Goal: Task Accomplishment & Management: Use online tool/utility

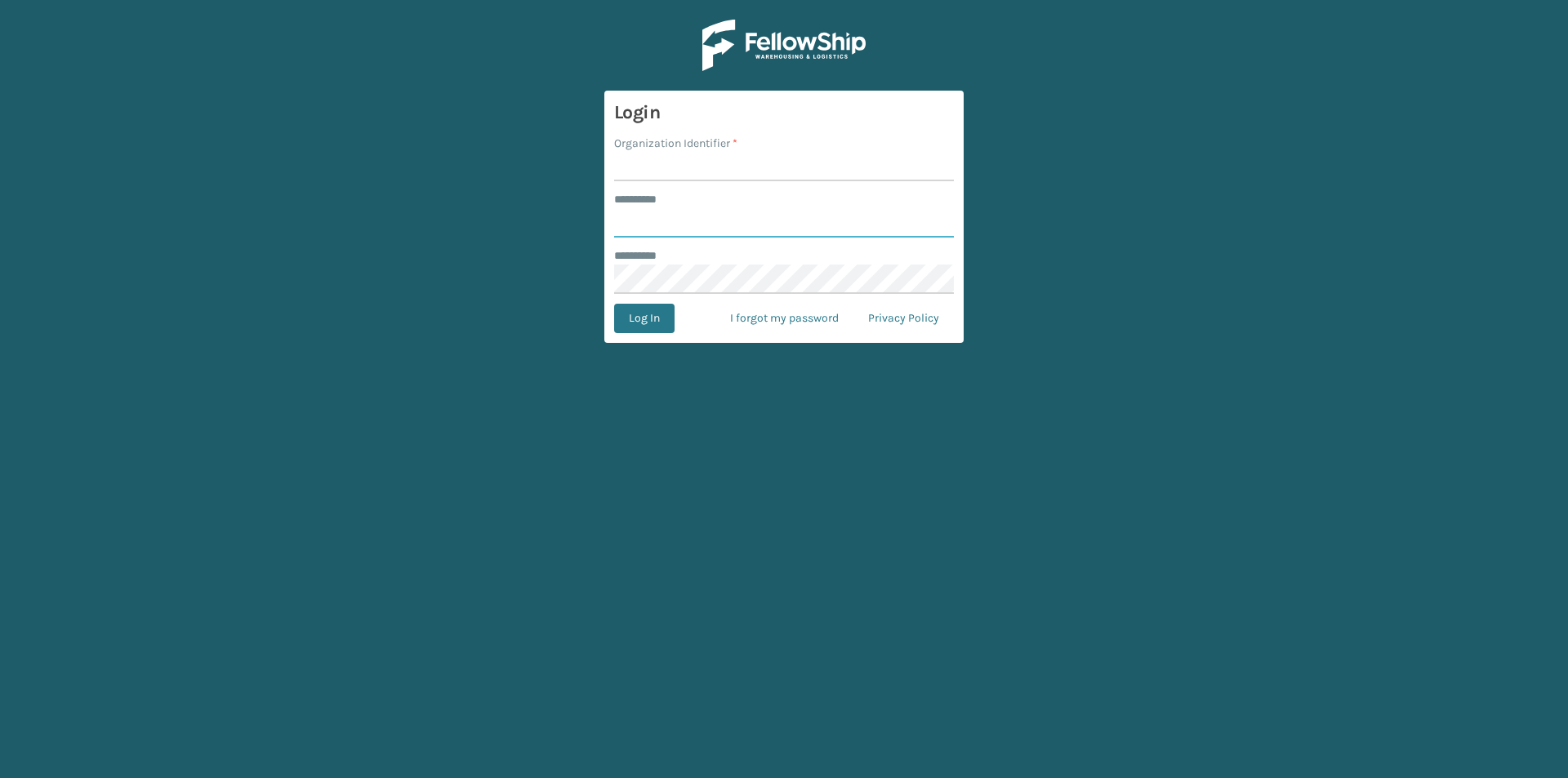
type input "******"
click at [737, 159] on input "Organization Identifier *" at bounding box center [784, 167] width 340 height 30
type input "[PERSON_NAME]"
click at [629, 314] on button "Log In" at bounding box center [644, 318] width 60 height 30
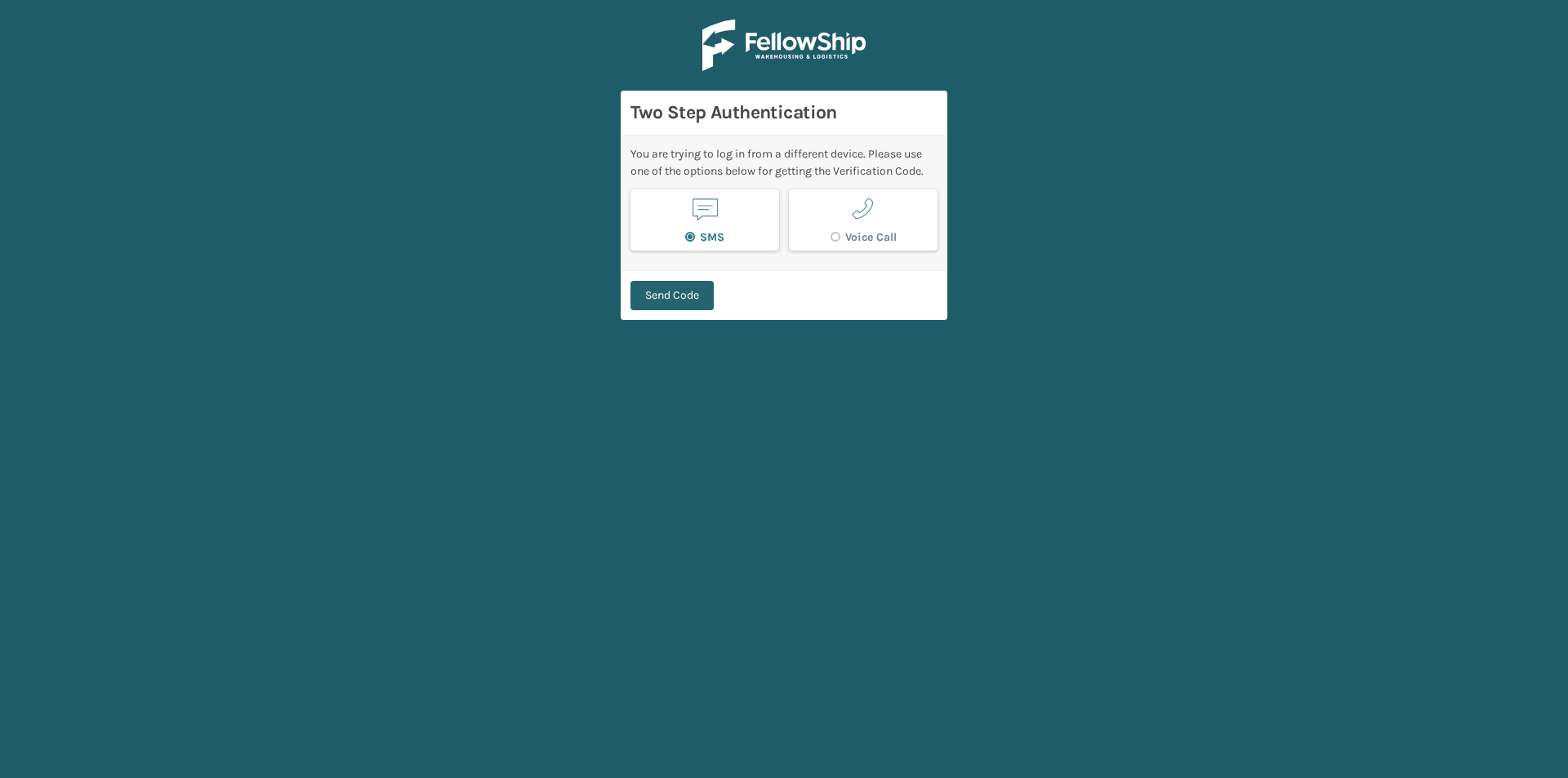
click at [680, 290] on button "Send Code" at bounding box center [672, 296] width 84 height 30
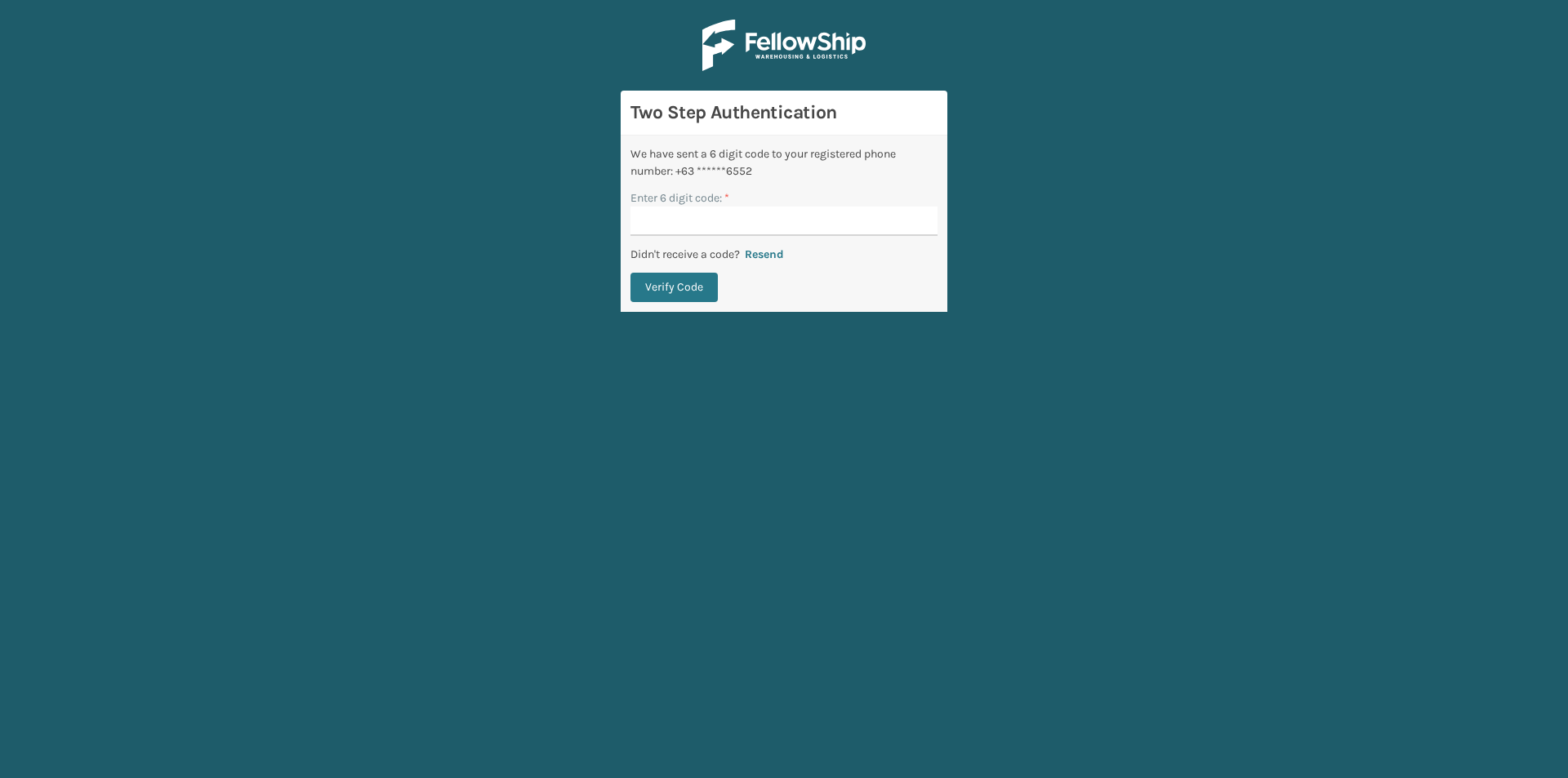
click at [724, 219] on input "Enter 6 digit code: *" at bounding box center [784, 221] width 307 height 30
type input "519015"
click at [684, 278] on button "Verify Code" at bounding box center [674, 288] width 87 height 30
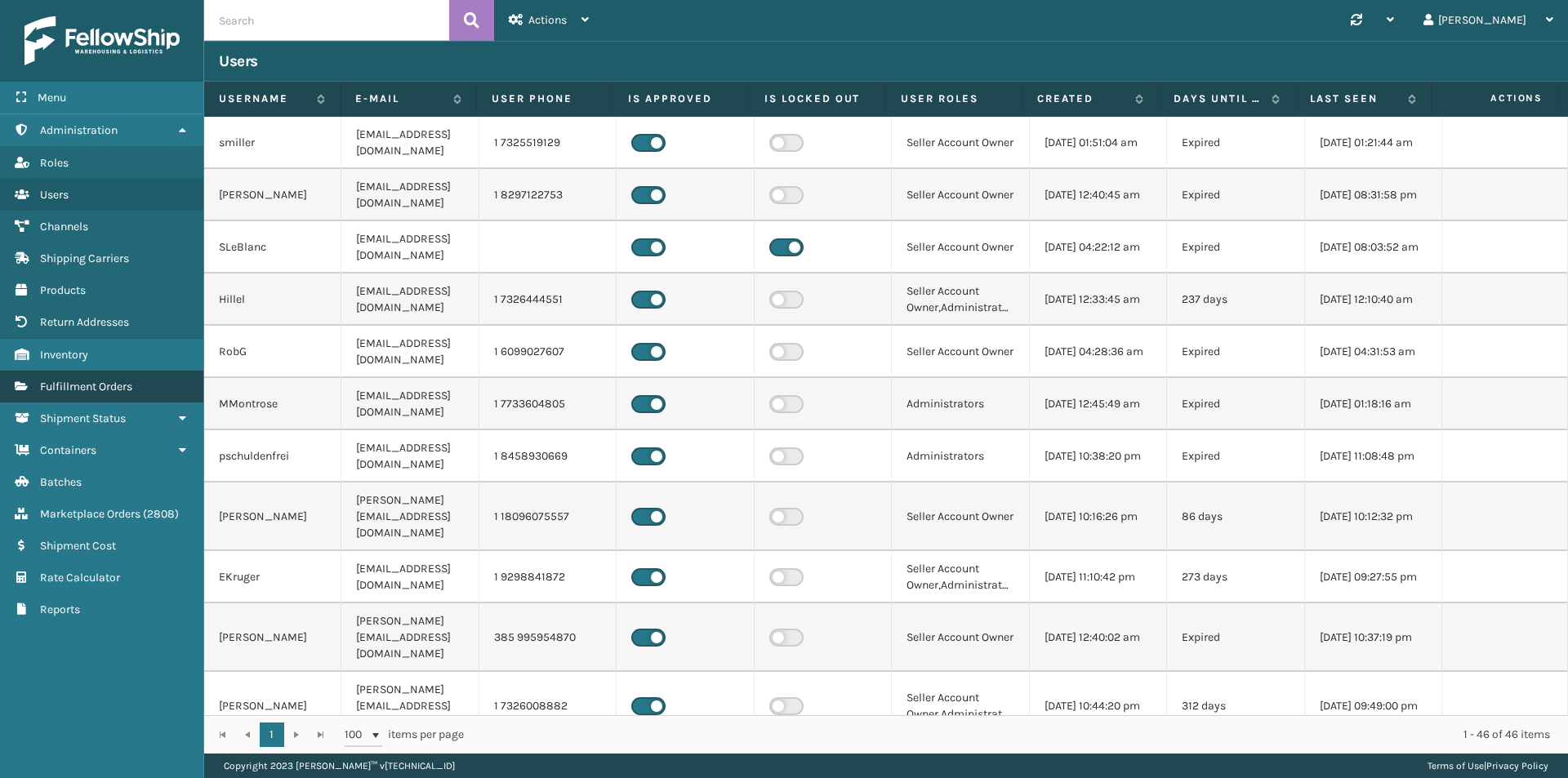
click at [123, 398] on link "Fulfillment Orders" at bounding box center [101, 386] width 204 height 32
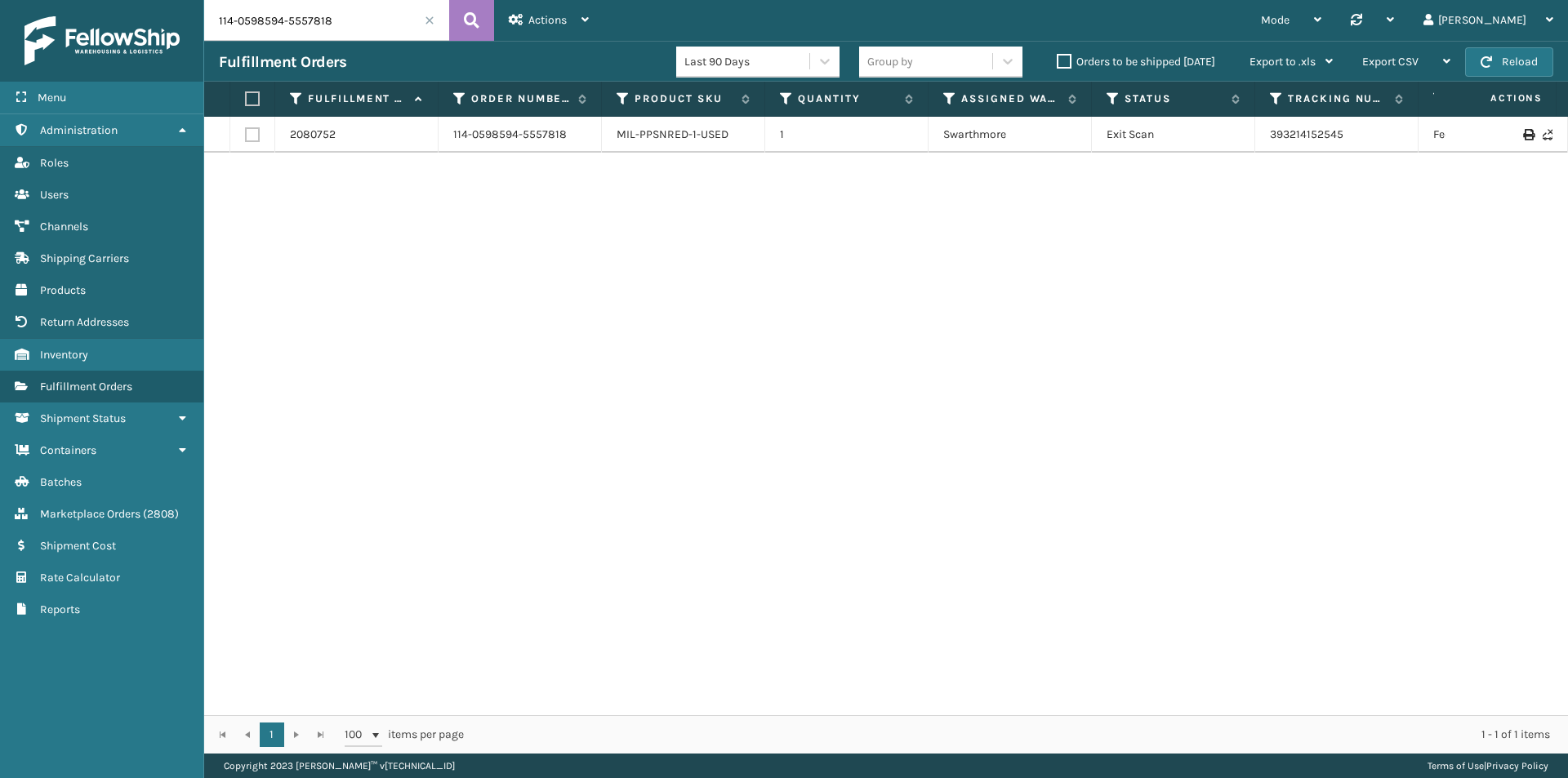
click at [320, 22] on input "114-0598594-5557818" at bounding box center [326, 20] width 245 height 41
paste input "3-9981189-8439432"
click at [466, 23] on icon at bounding box center [471, 20] width 16 height 24
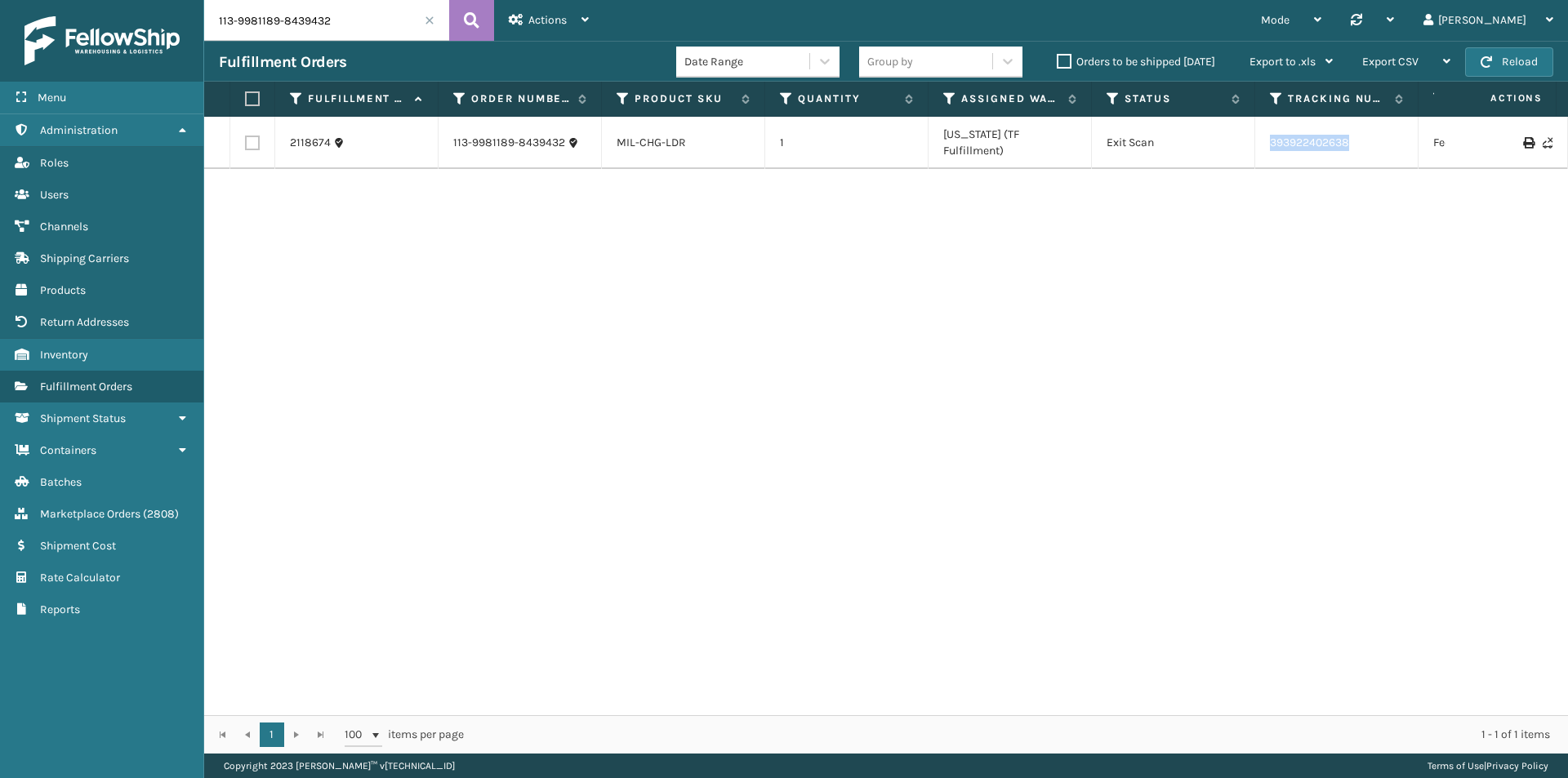
drag, startPoint x: 1374, startPoint y: 135, endPoint x: 1286, endPoint y: 138, distance: 88.1
click at [1261, 148] on td "393922402638" at bounding box center [1337, 142] width 164 height 52
copy link "393922402638"
click at [394, 10] on input "113-9981189-8439432" at bounding box center [326, 20] width 245 height 41
paste input "5219932-0209853"
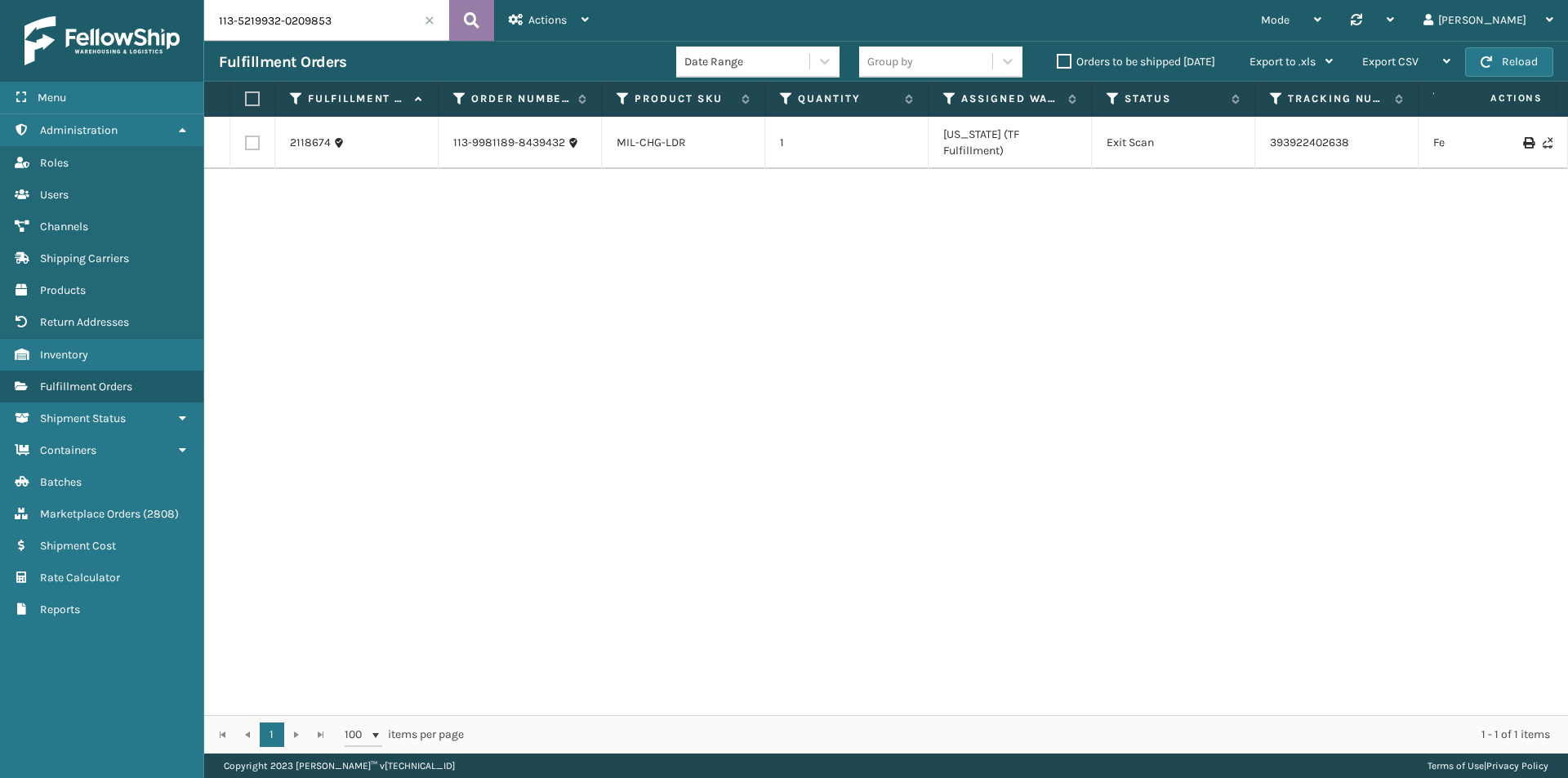
click at [474, 20] on icon at bounding box center [471, 20] width 16 height 24
drag, startPoint x: 1329, startPoint y: 138, endPoint x: 1251, endPoint y: 141, distance: 78.1
click at [1251, 141] on tr "2123758 113-5219932-0209853 MIL-TBLE-A 1 Fellowship - West Exit Scan 3940206499…" at bounding box center [1117, 134] width 1827 height 36
copy tr "394020649994"
click at [358, 30] on input "113-5219932-0209853" at bounding box center [326, 20] width 245 height 41
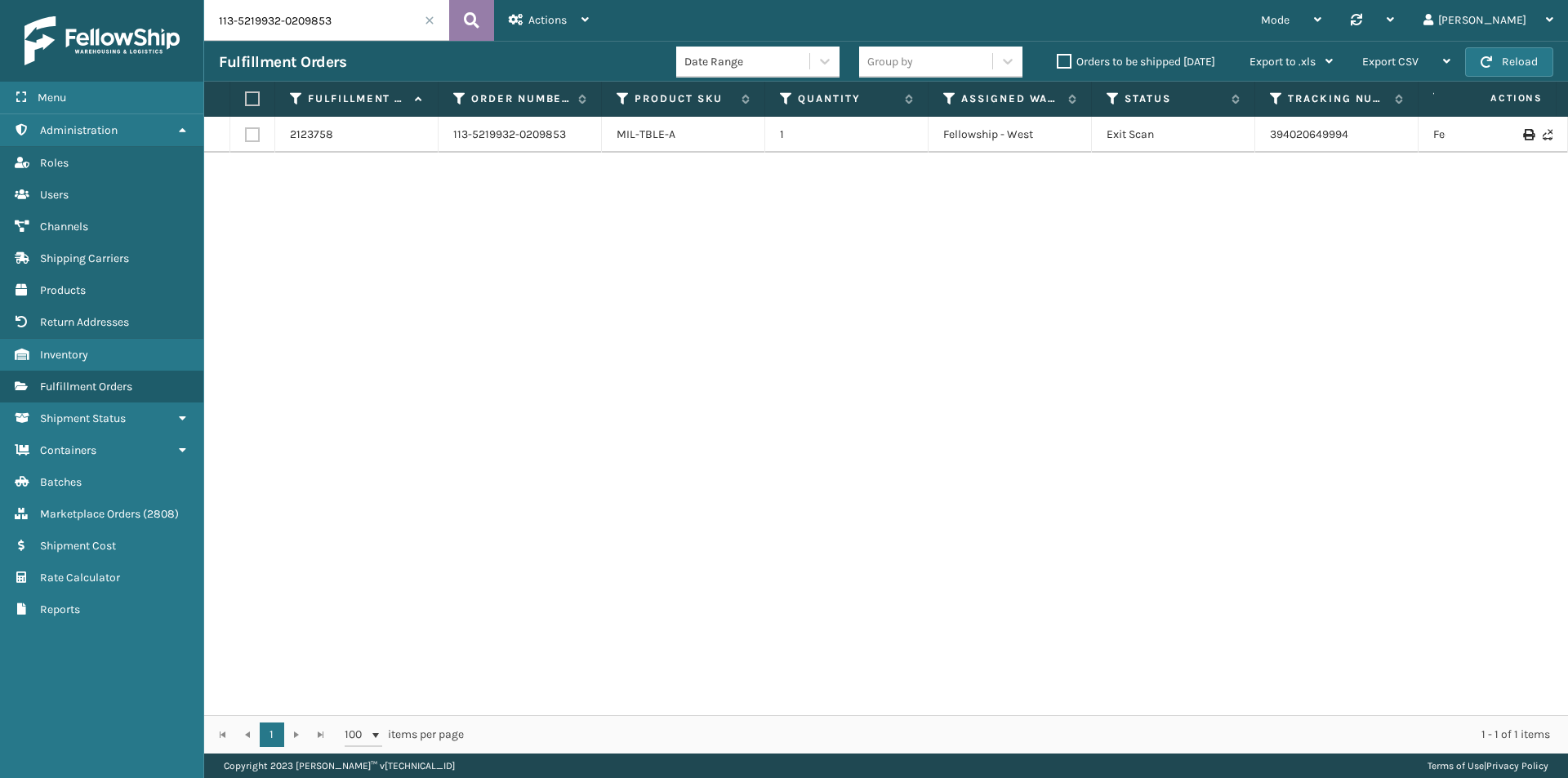
paste input "4-4608991-7431442"
click at [475, 19] on icon at bounding box center [471, 20] width 16 height 24
drag, startPoint x: 1393, startPoint y: 136, endPoint x: 1243, endPoint y: 136, distance: 150.0
click at [1243, 136] on tr "2105735 114-4608991-7431442 MIL-WDGPLW-A 1 Fellowship - West Exit Scan 1ZH0R706…" at bounding box center [1117, 134] width 1827 height 36
copy tr "1ZH0R7060300748614"
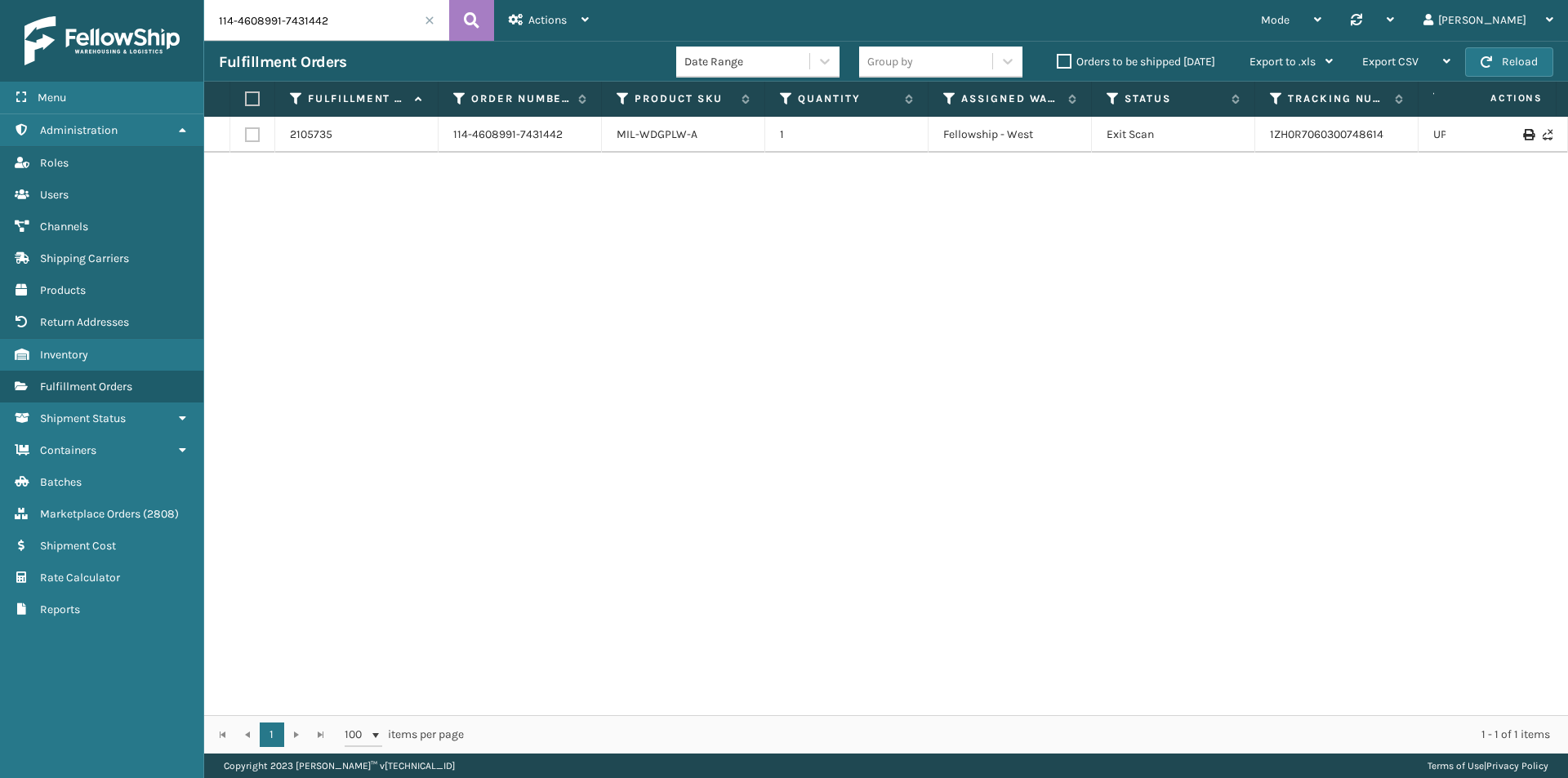
click at [366, 36] on input "114-4608991-7431442" at bounding box center [326, 20] width 245 height 41
click at [478, 19] on icon at bounding box center [471, 20] width 16 height 24
drag, startPoint x: 1367, startPoint y: 142, endPoint x: 1271, endPoint y: 137, distance: 96.1
click at [1271, 137] on tr "2105735 114-4608991-7431442 MIL-WDGPLW-A 1 Fellowship - West Exit Scan 1ZH0R706…" at bounding box center [1117, 134] width 1827 height 36
copy tr "1ZH0R7060300748614 UPS Ground [US_STATE]"
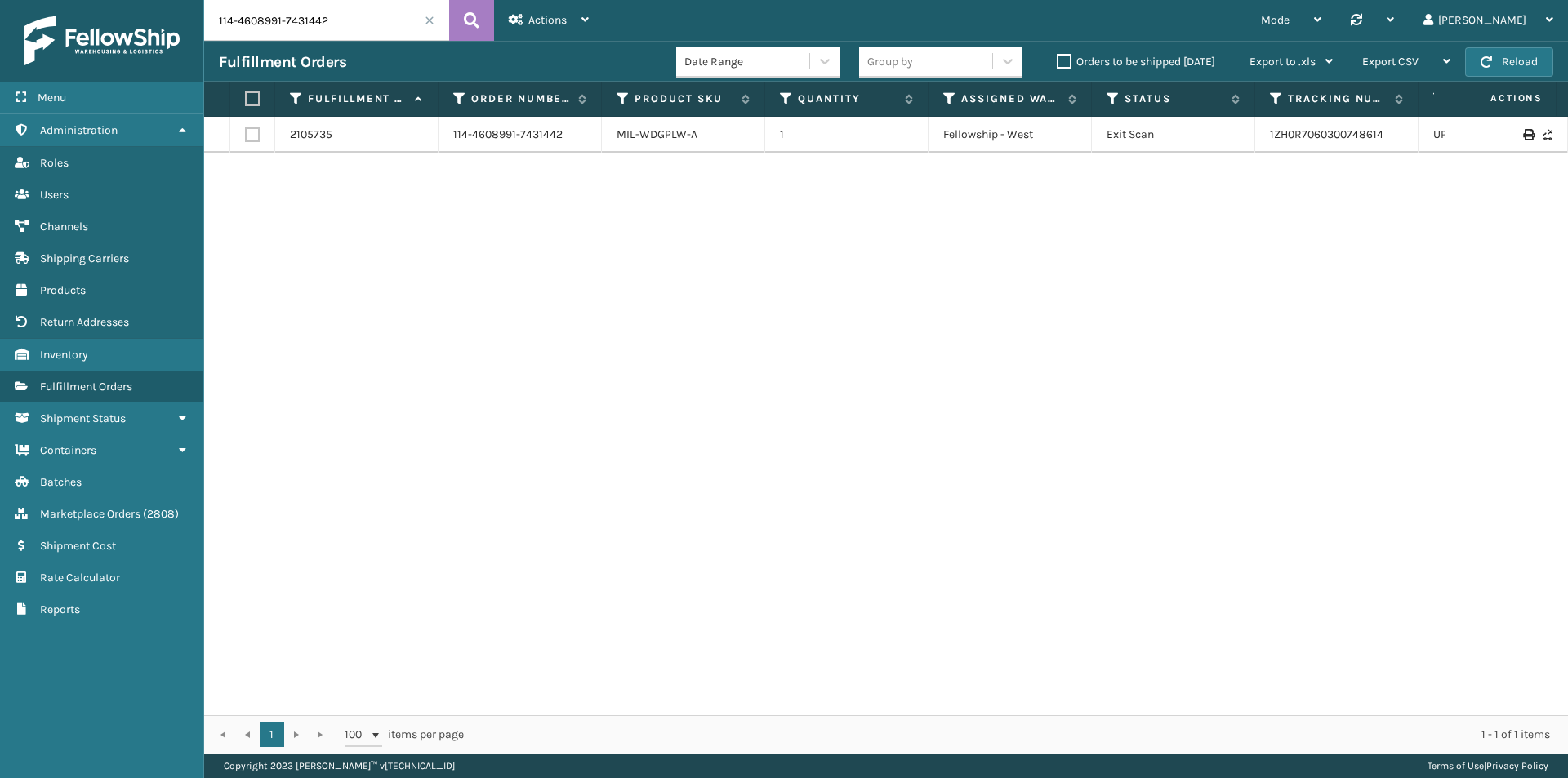
click at [381, 23] on input "114-4608991-7431442" at bounding box center [326, 20] width 245 height 41
paste input "[CREDIT_CARD_NUMBER]"
click at [466, 20] on icon at bounding box center [471, 20] width 16 height 24
drag, startPoint x: 1385, startPoint y: 145, endPoint x: 1241, endPoint y: 141, distance: 144.1
click at [1241, 141] on tr "2120963 111-2678105-0937006 MIL-FTNFRM 1 [PERSON_NAME] Exit Scan 393981883550 F…" at bounding box center [1117, 134] width 1827 height 36
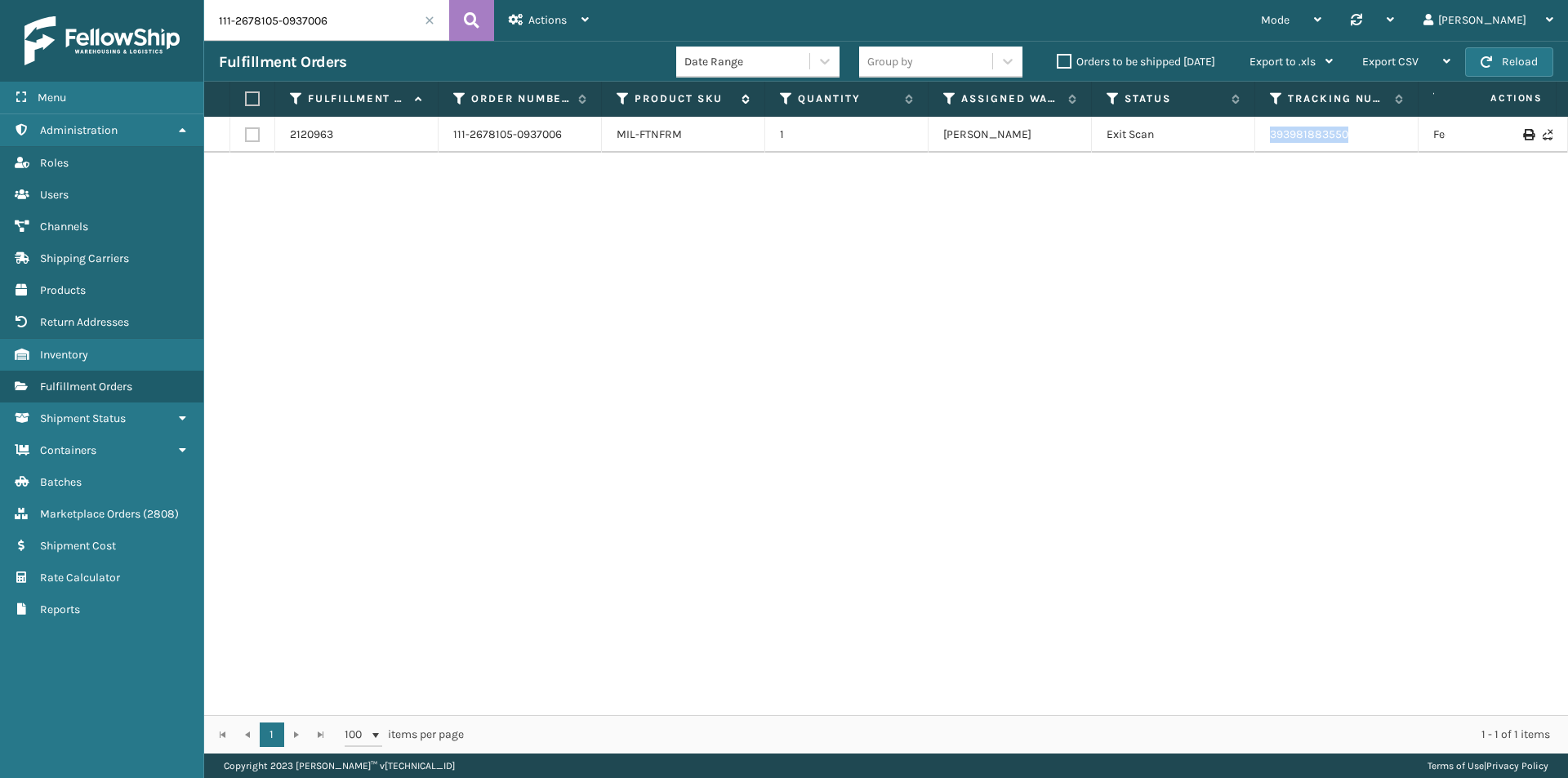
copy tr "393981883550"
click at [305, 18] on input "111-2678105-0937006" at bounding box center [326, 20] width 245 height 41
paste input "2-6162072-8036255"
click at [494, 17] on div "Actions Settings Remove All Filters Track Fulfillment Order Export Labels Bulk …" at bounding box center [549, 20] width 110 height 41
click at [475, 22] on icon at bounding box center [471, 20] width 16 height 24
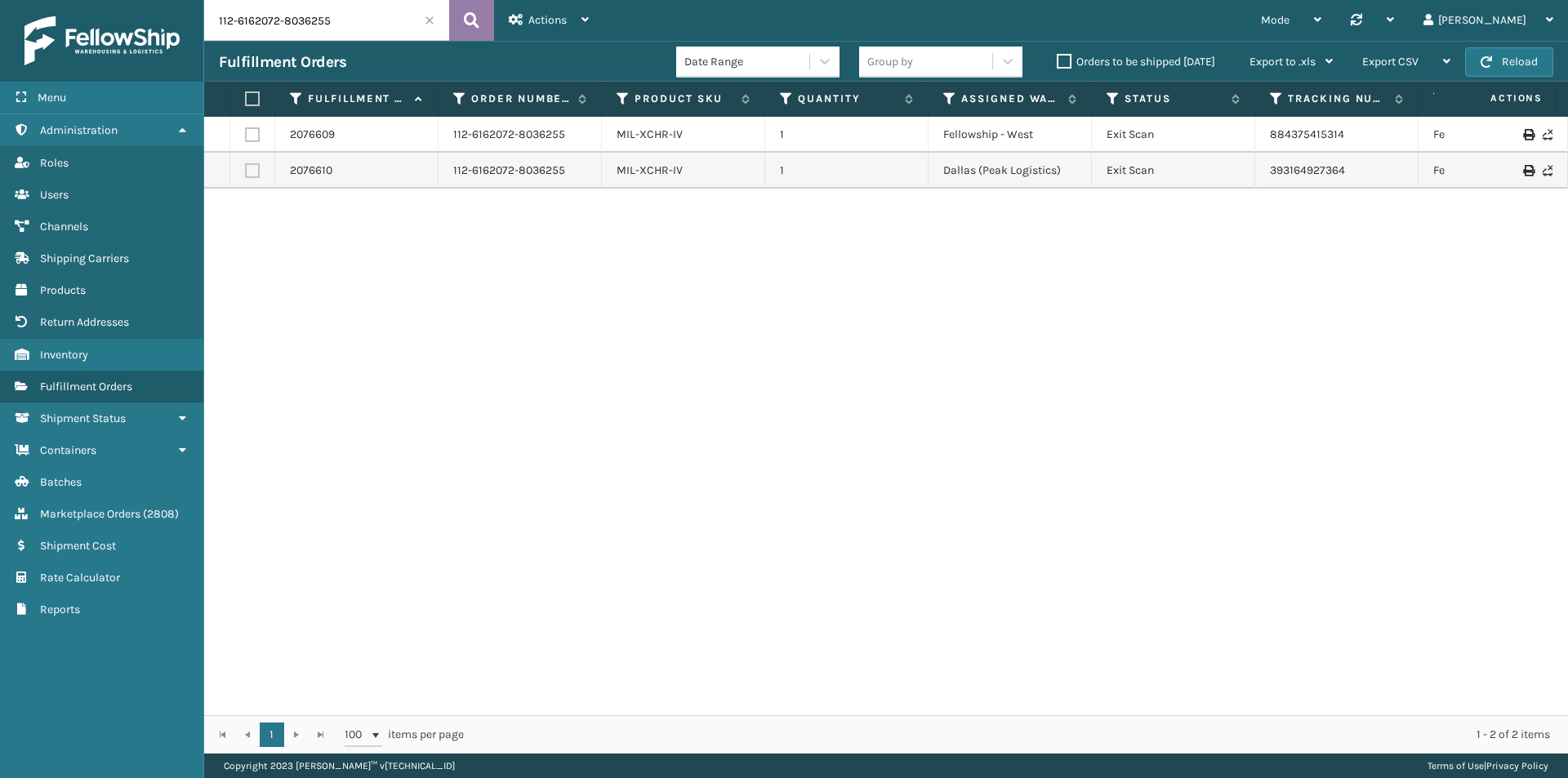
click at [459, 21] on button at bounding box center [472, 20] width 45 height 41
drag, startPoint x: 1347, startPoint y: 137, endPoint x: 1239, endPoint y: 137, distance: 108.0
click at [1239, 137] on tr "2076609 112-6162072-8036255 MIL-XCHR-IV 1 Fellowship - West Exit Scan 884375415…" at bounding box center [1117, 134] width 1827 height 36
copy tr "884375415314"
click at [1251, 172] on tr "2076610 112-6162072-8036255 MIL-XCHR-IV 1 [GEOGRAPHIC_DATA] (Peak Logistics) Ex…" at bounding box center [1117, 170] width 1827 height 36
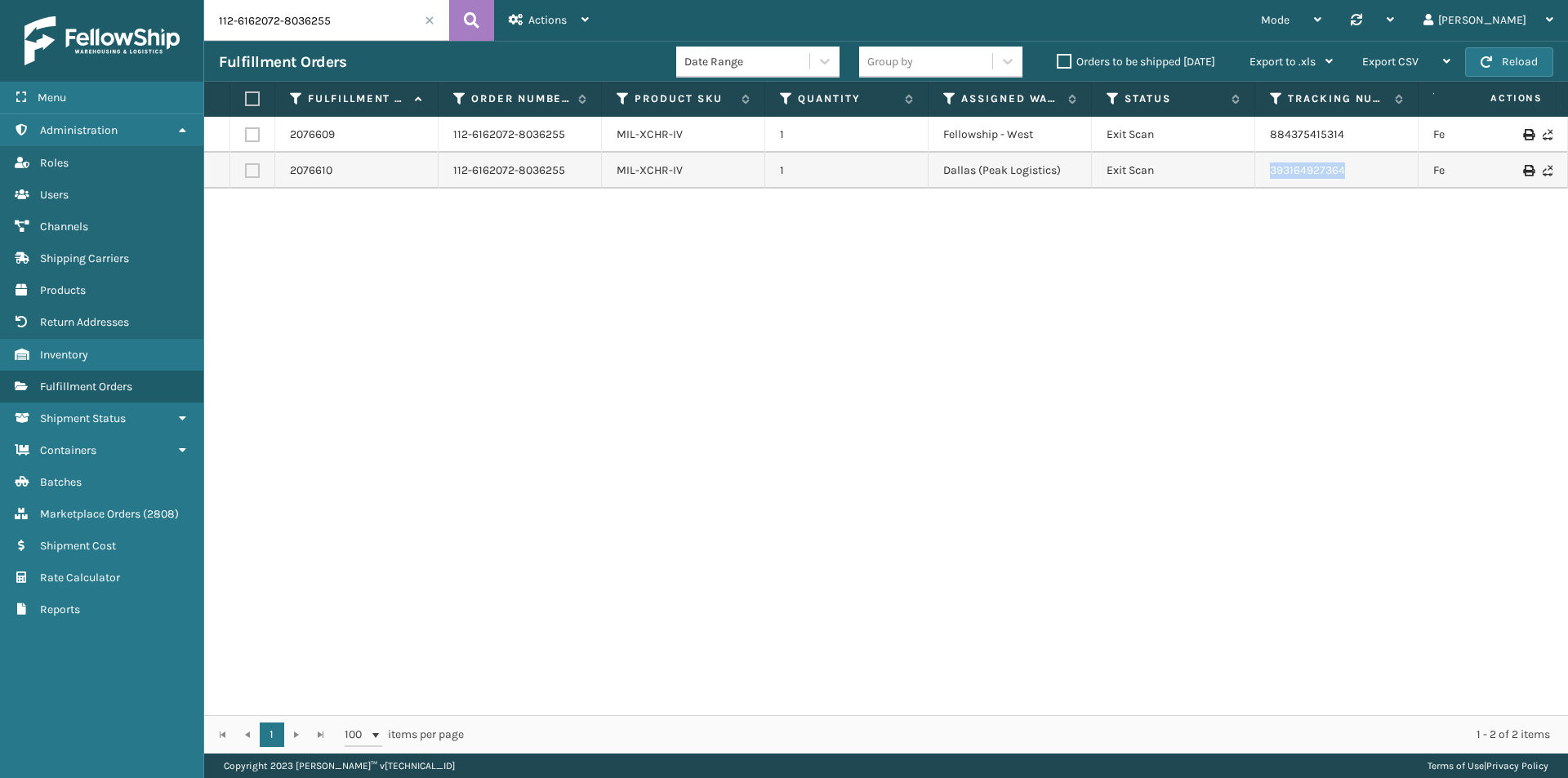
copy tr "393164927364"
click at [315, 20] on input "112-6162072-8036255" at bounding box center [326, 20] width 245 height 41
paste input "0917534-0256208"
type input "112-0917534-0256208"
click at [476, 19] on icon at bounding box center [471, 20] width 16 height 24
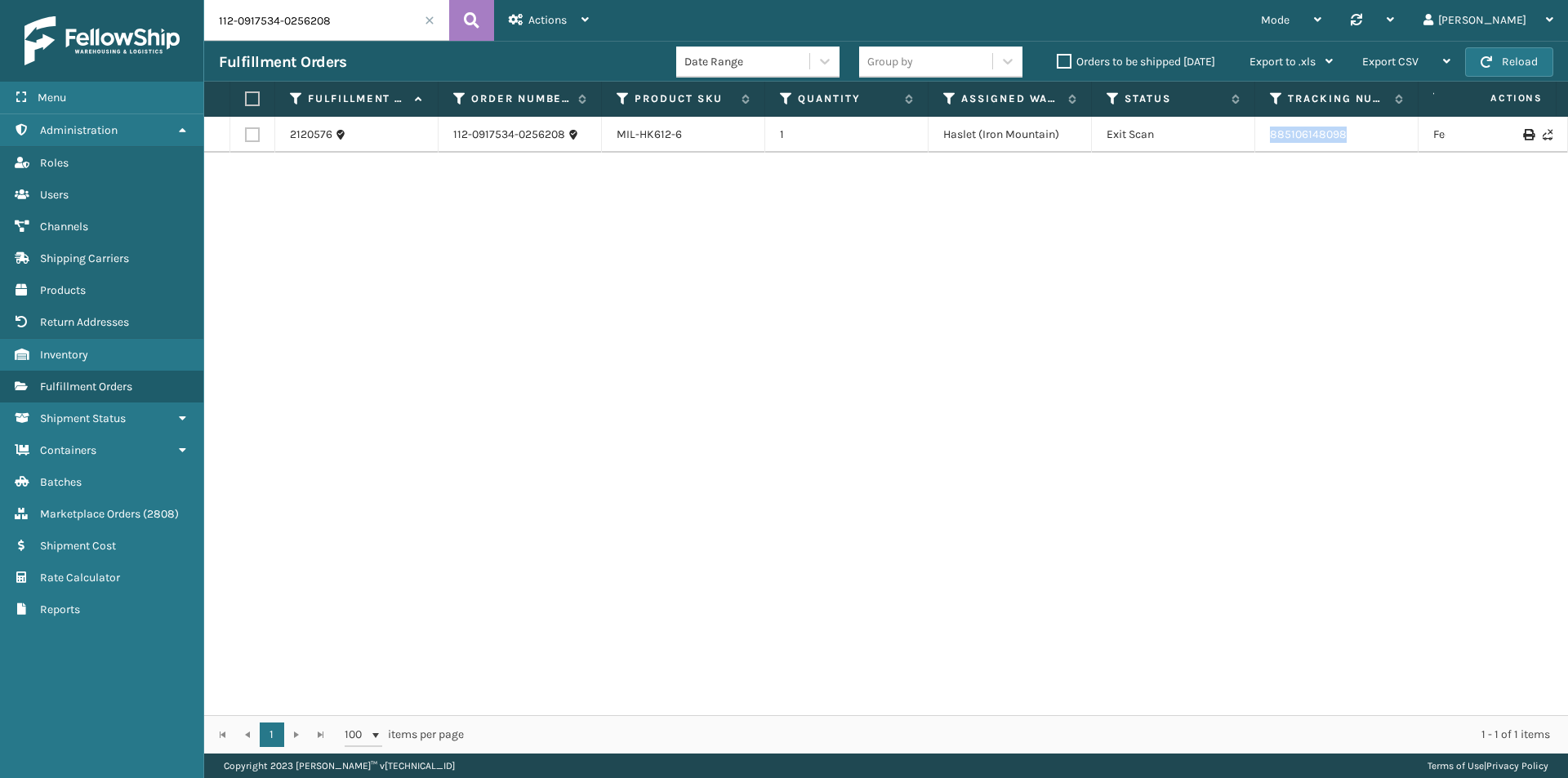
drag, startPoint x: 1305, startPoint y: 140, endPoint x: 1257, endPoint y: 140, distance: 48.0
click at [1257, 140] on td "885106148098" at bounding box center [1337, 134] width 164 height 36
copy link "885106148098"
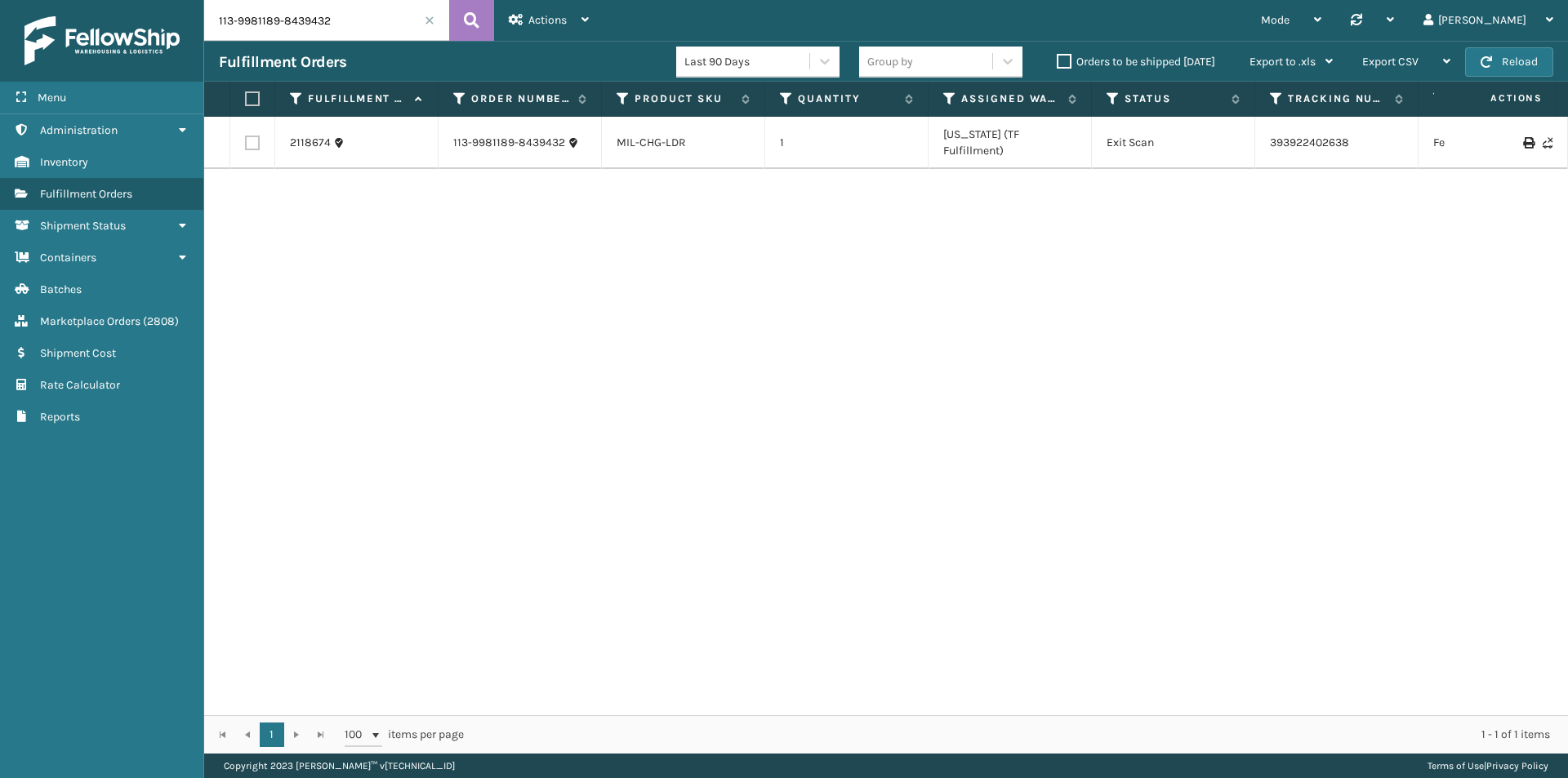
click at [377, 17] on input "113-9981189-8439432" at bounding box center [326, 20] width 245 height 41
paste input "2-3243023-3442660"
type input "112-3243023-3442660"
click at [116, 329] on link "Rate Calculator Marketplace Orders ( 2808 )" at bounding box center [101, 321] width 204 height 32
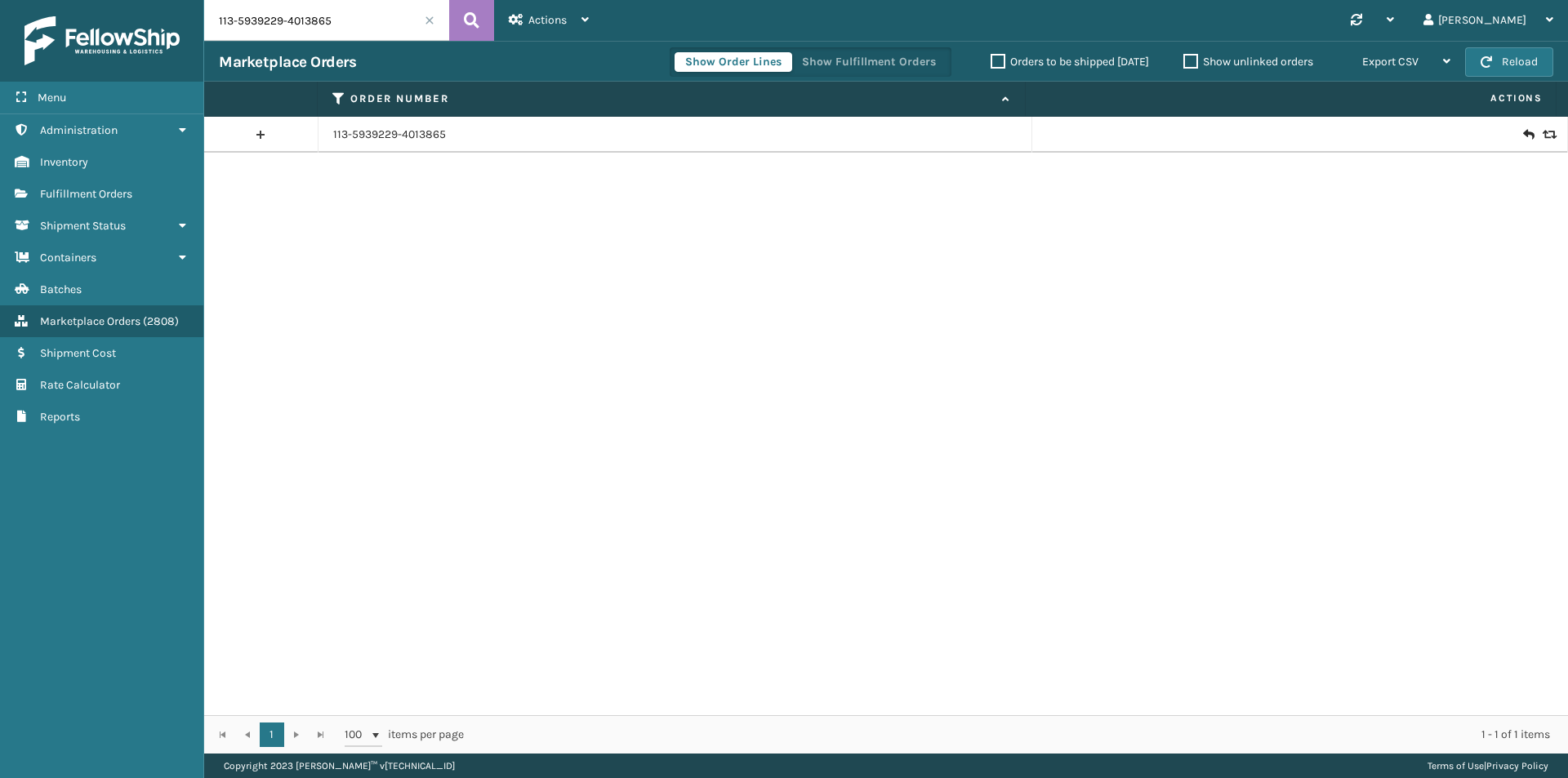
click at [380, 25] on input "113-5939229-4013865" at bounding box center [326, 20] width 245 height 41
paste input "2-3243023-3442660"
type input "112-3243023-3442660"
click at [479, 24] on button at bounding box center [472, 20] width 45 height 41
click at [1543, 132] on icon at bounding box center [1548, 135] width 10 height 11
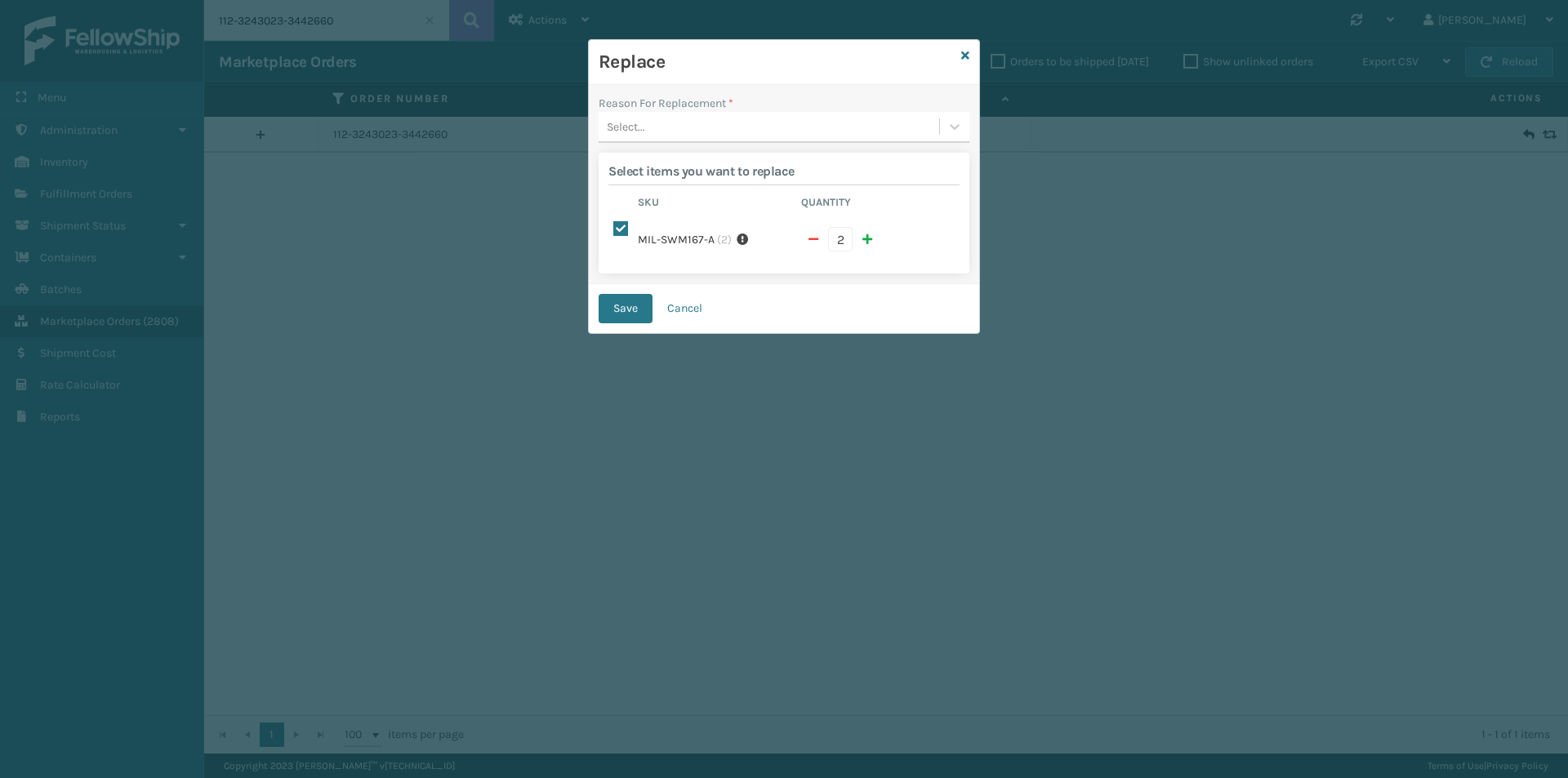
click at [816, 234] on span "button" at bounding box center [813, 239] width 10 height 11
checkbox input "false"
type input "1"
click at [777, 119] on div "Select..." at bounding box center [769, 127] width 341 height 27
click at [701, 161] on div "Arrived damaged" at bounding box center [784, 168] width 370 height 30
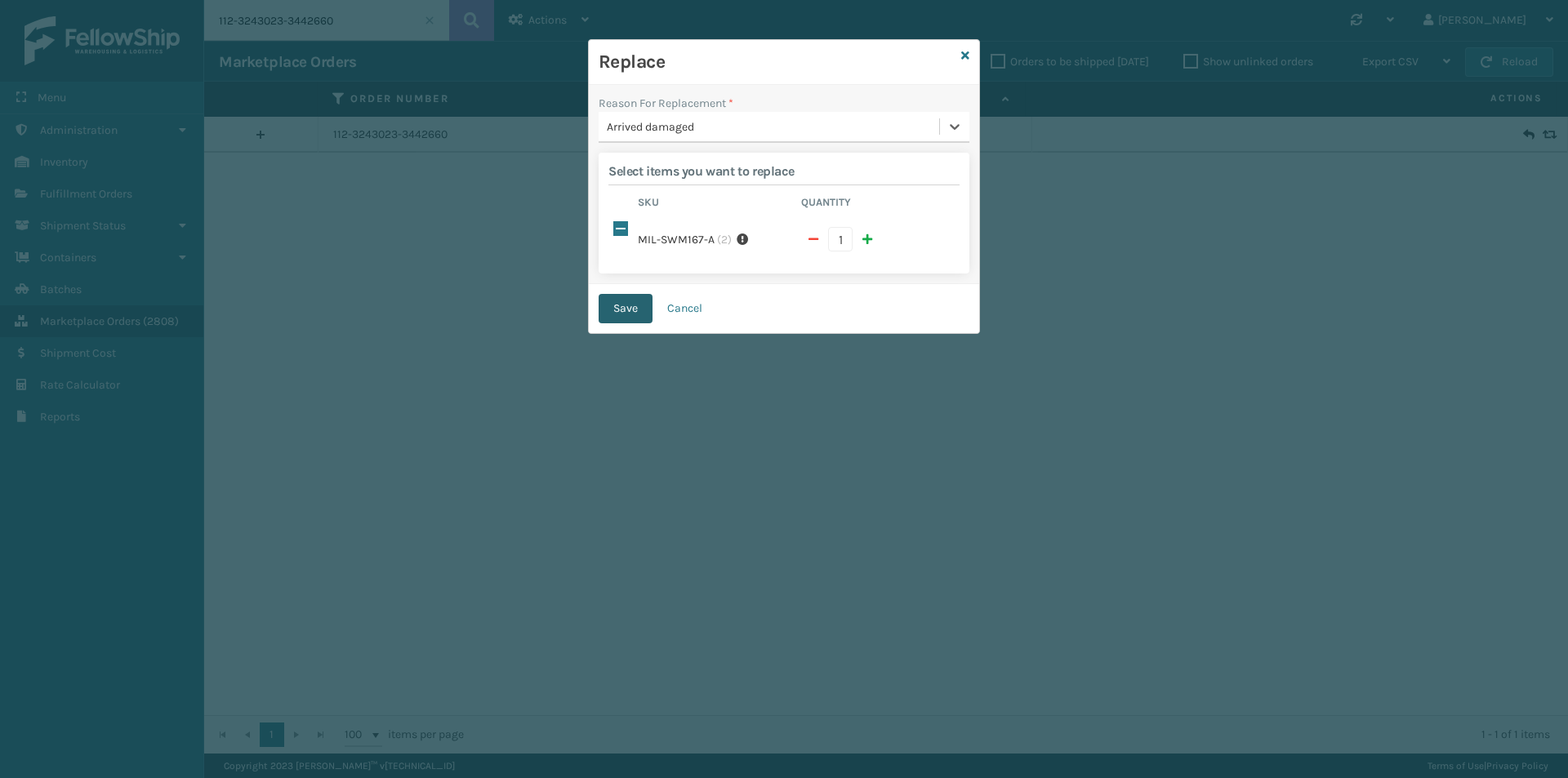
click at [630, 294] on button "Save" at bounding box center [625, 309] width 54 height 30
